Goal: Find specific page/section: Find specific page/section

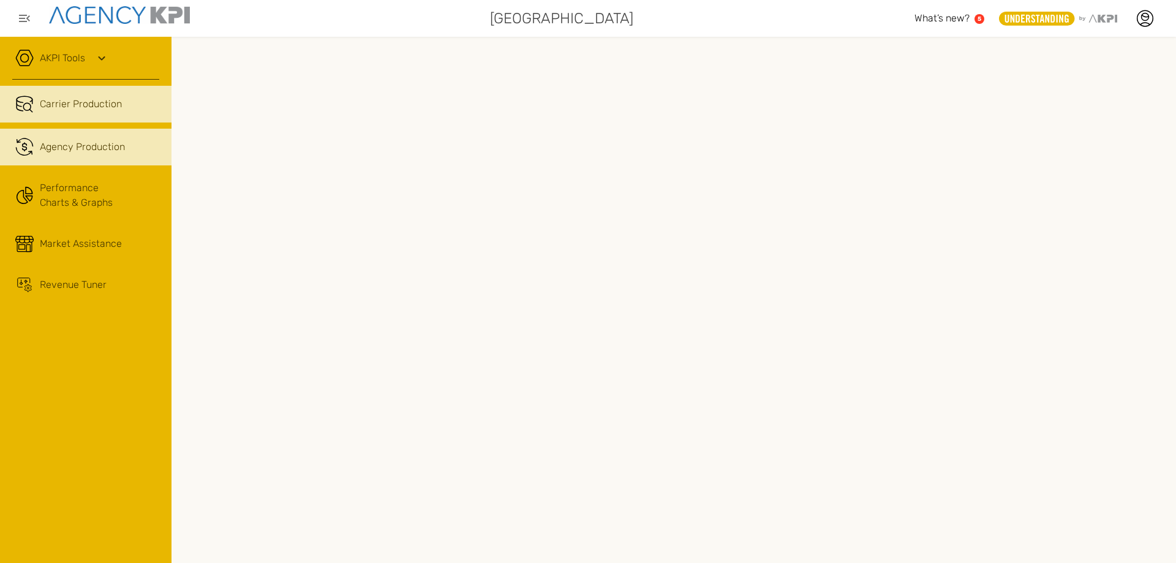
click at [133, 156] on link ".cls-1{fill:none;stroke:#221f20;stroke-linecap:round;stroke-linejoin:round;stro…" at bounding box center [86, 147] width 172 height 37
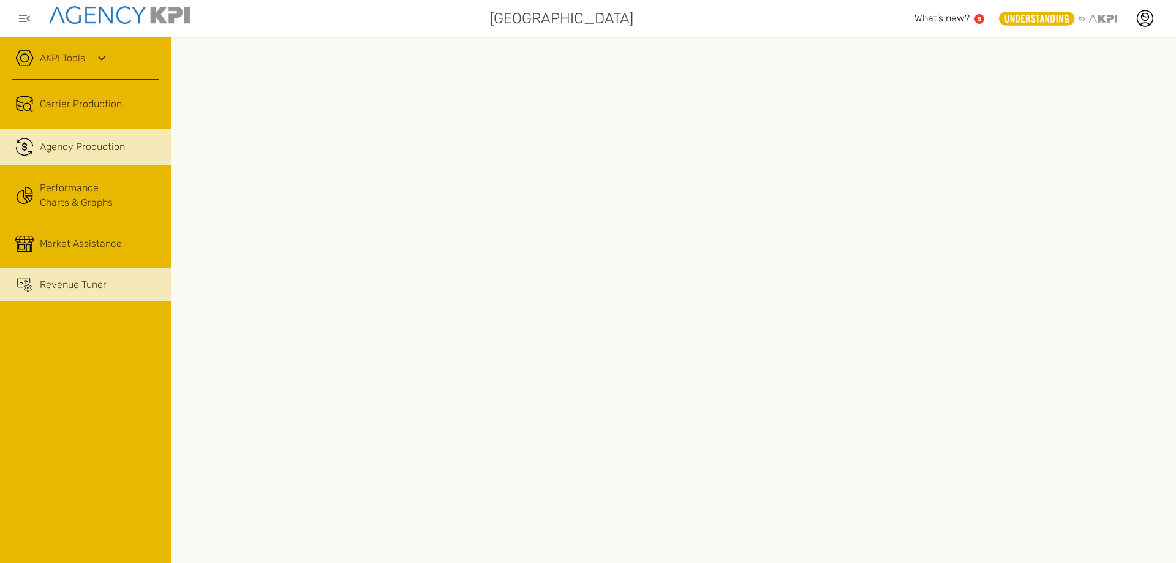
click at [25, 282] on icon at bounding box center [24, 284] width 18 height 15
click at [99, 57] on icon at bounding box center [101, 58] width 15 height 15
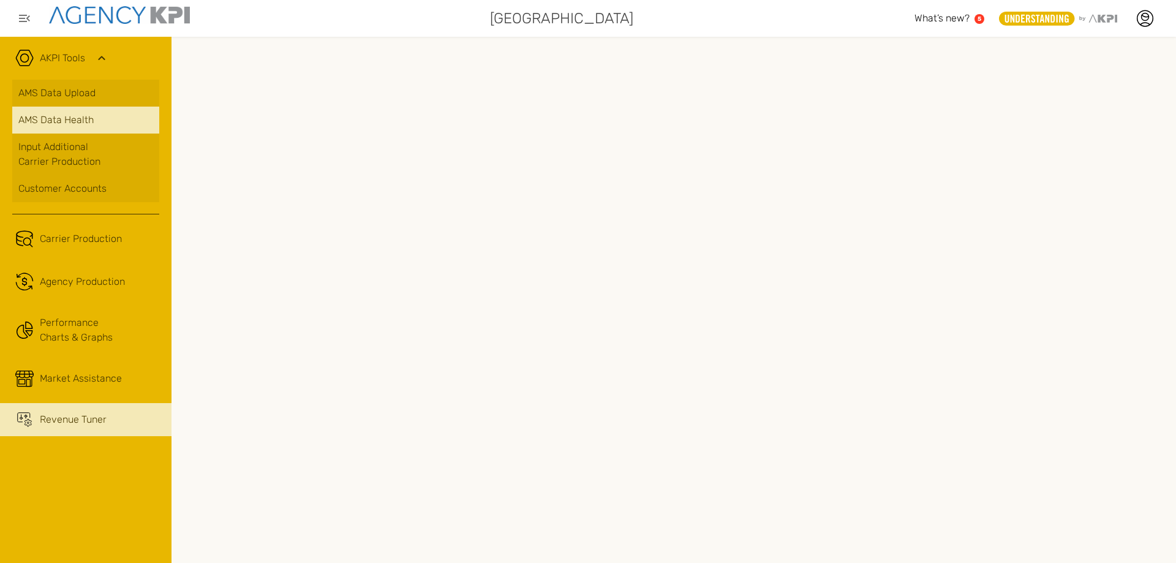
click at [35, 117] on span "AMS Data Health" at bounding box center [55, 120] width 75 height 15
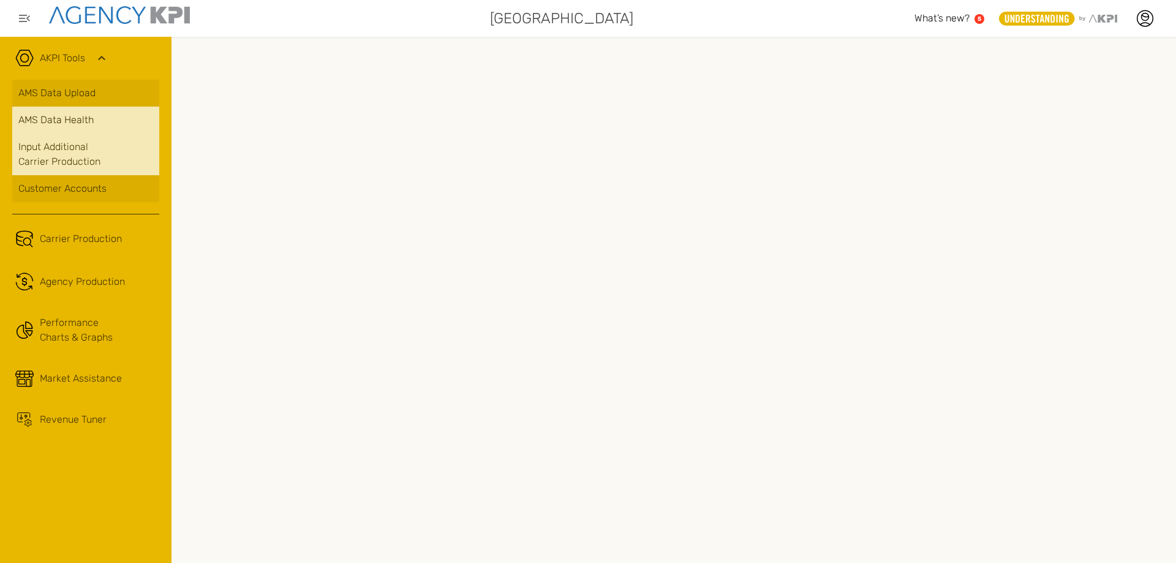
click at [75, 154] on link "Input Additional Carrier Production" at bounding box center [85, 155] width 147 height 42
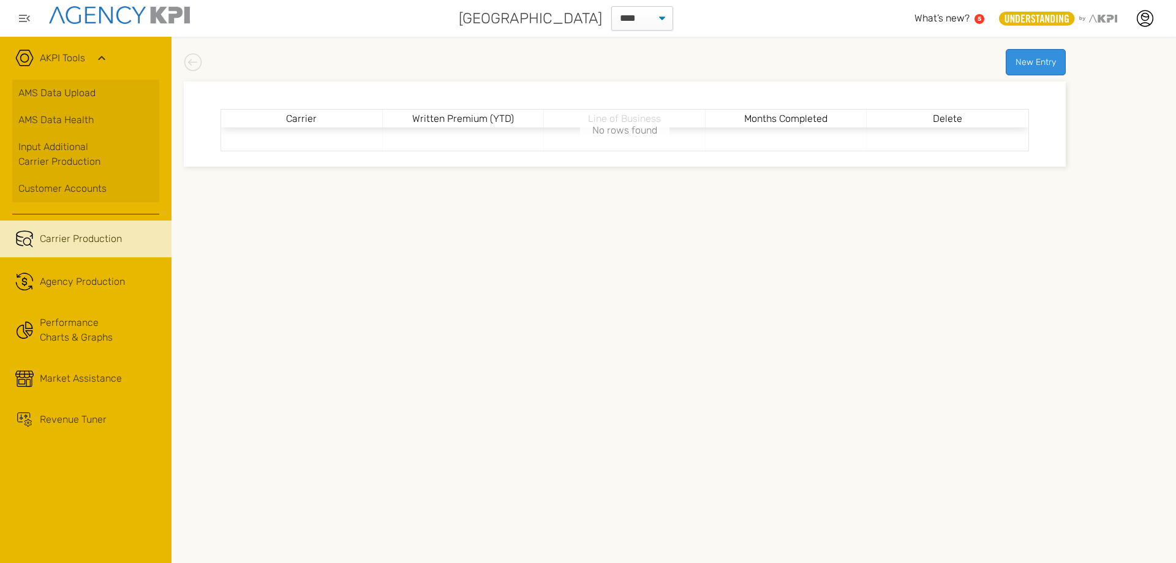
click at [86, 244] on span "Carrier Production" at bounding box center [81, 239] width 82 height 15
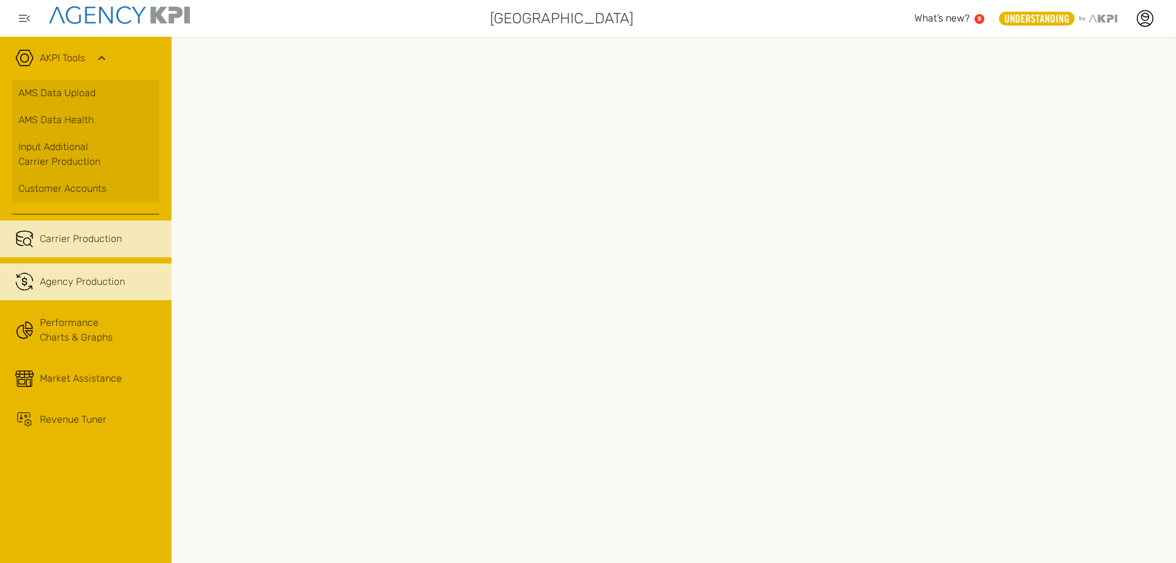
click at [61, 296] on link ".cls-1{fill:none;stroke:#221f20;stroke-linecap:round;stroke-linejoin:round;stro…" at bounding box center [86, 281] width 172 height 37
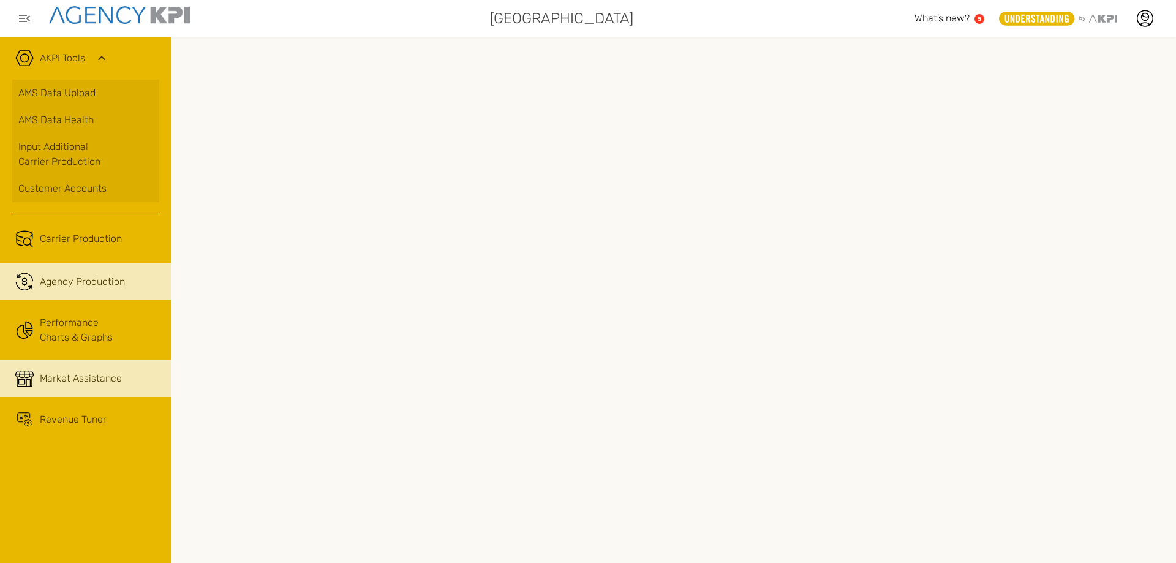
click at [99, 392] on link "Market Assistance" at bounding box center [86, 378] width 172 height 37
